Goal: Information Seeking & Learning: Learn about a topic

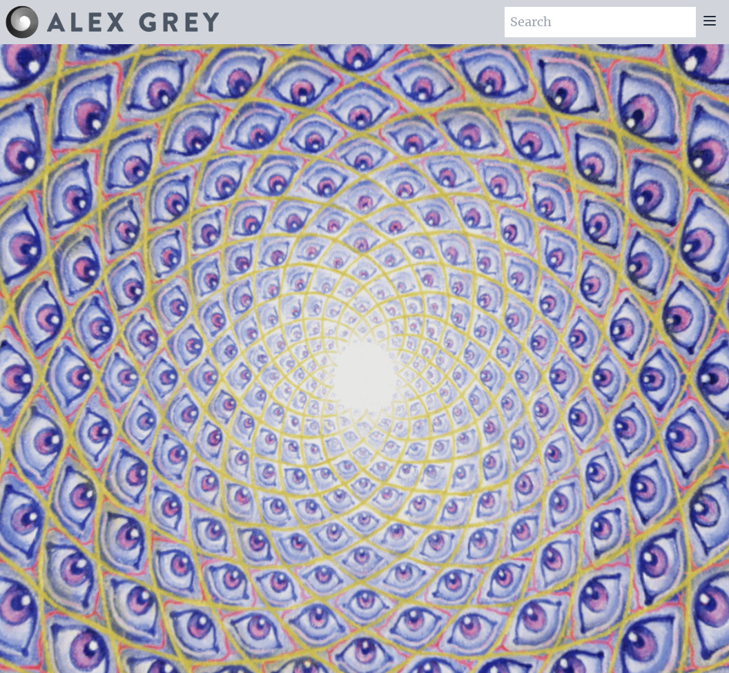
click at [708, 17] on icon at bounding box center [709, 20] width 17 height 17
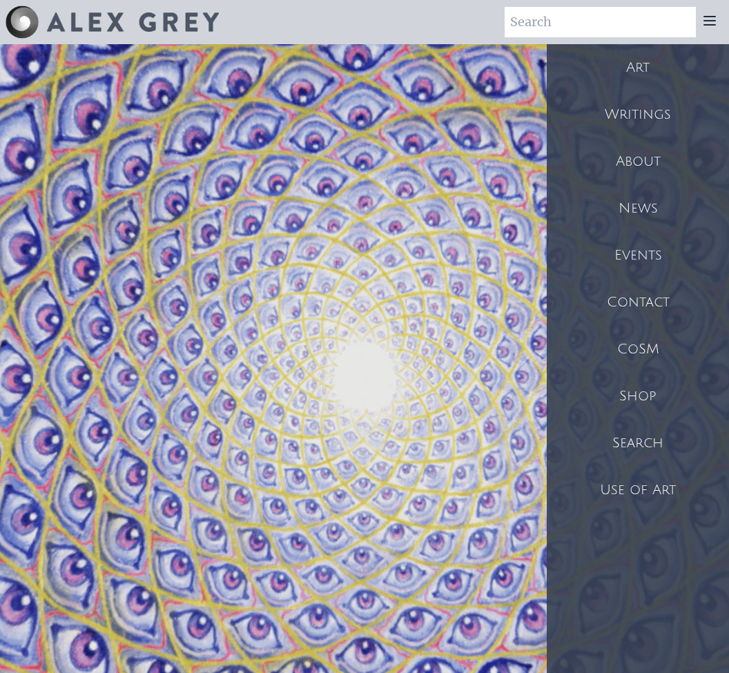
click at [652, 81] on div "Art" at bounding box center [638, 67] width 182 height 47
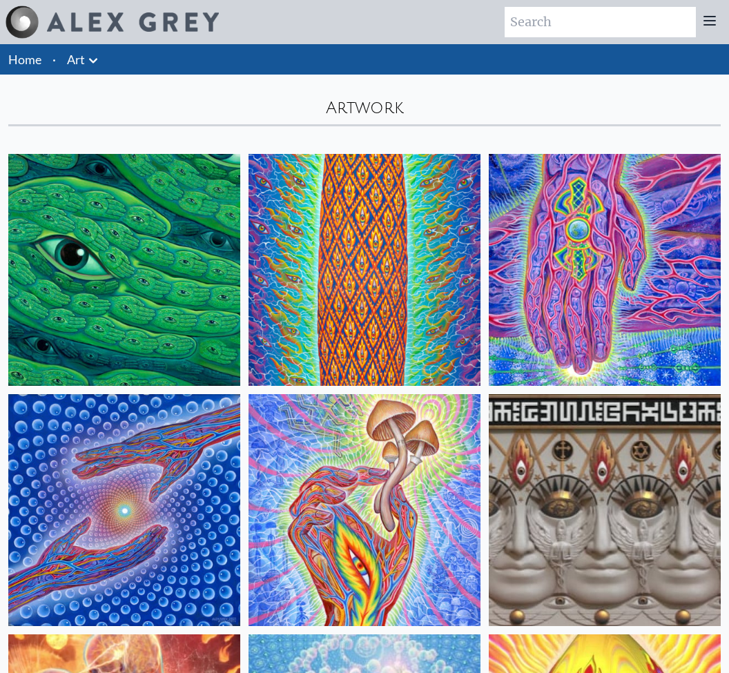
click at [716, 22] on div at bounding box center [710, 22] width 28 height 30
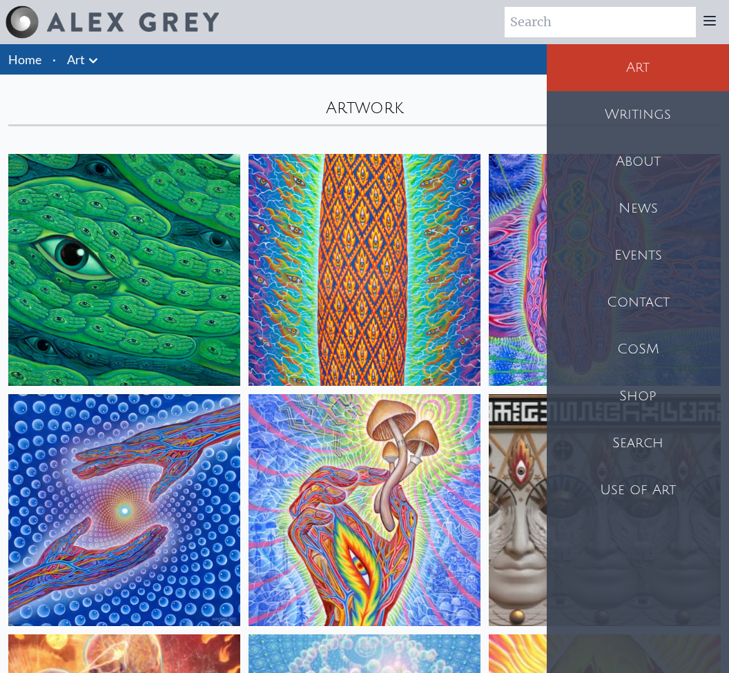
click at [645, 279] on div "Events" at bounding box center [638, 255] width 182 height 47
click at [629, 232] on div "News" at bounding box center [638, 208] width 182 height 47
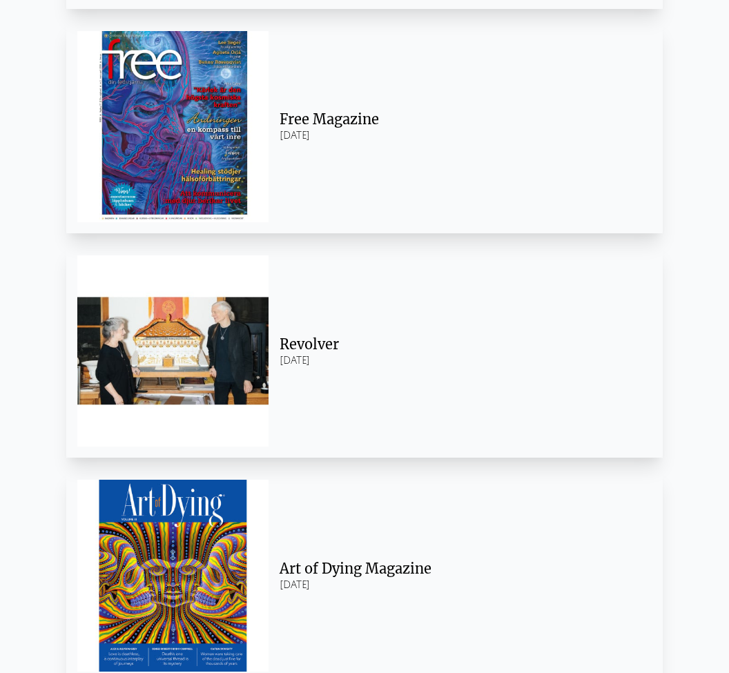
scroll to position [2570, 0]
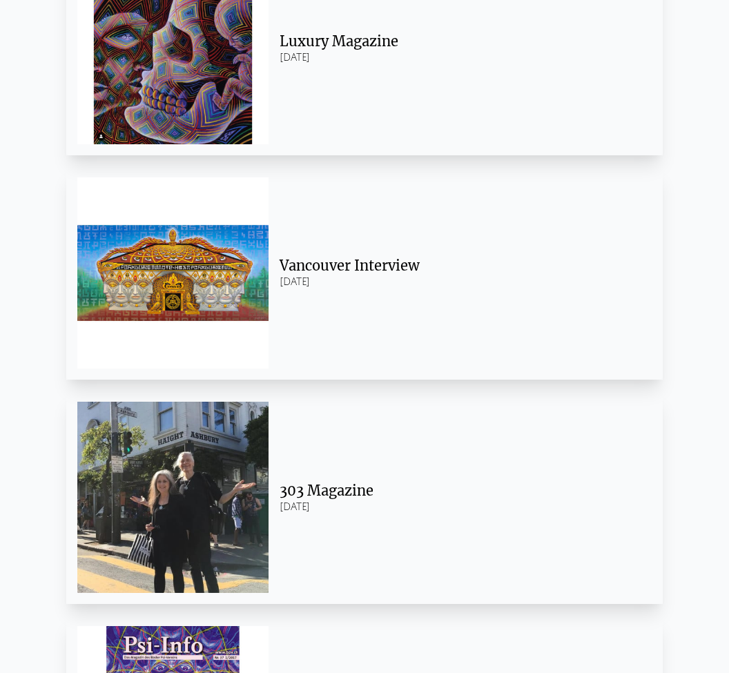
scroll to position [3769, 0]
